Goal: Task Accomplishment & Management: Manage account settings

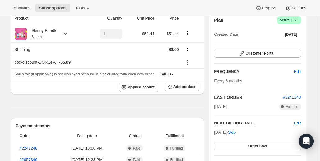
scroll to position [31, 0]
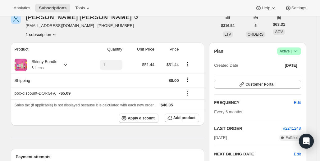
click at [297, 53] on icon at bounding box center [295, 51] width 6 height 6
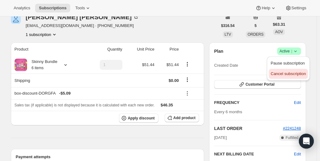
click at [290, 74] on span "Cancel subscription" at bounding box center [287, 73] width 35 height 5
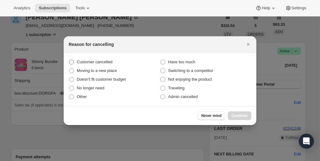
click at [109, 62] on span "Customer cancelled" at bounding box center [95, 62] width 36 height 5
click at [69, 60] on input "Customer cancelled" at bounding box center [69, 60] width 0 height 0
radio input "true"
click at [234, 114] on span "Continue" at bounding box center [239, 115] width 16 height 5
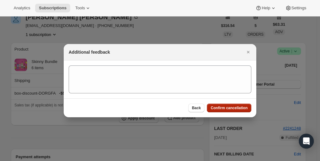
click at [224, 110] on span "Confirm cancellation" at bounding box center [229, 108] width 37 height 5
